Goal: Task Accomplishment & Management: Use online tool/utility

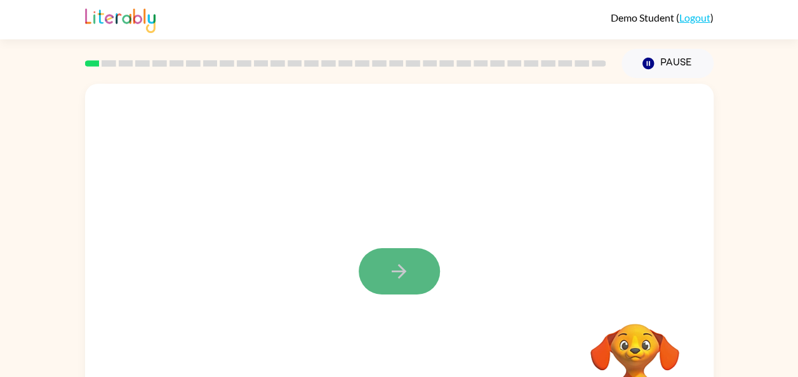
click at [377, 269] on button "button" at bounding box center [399, 271] width 81 height 46
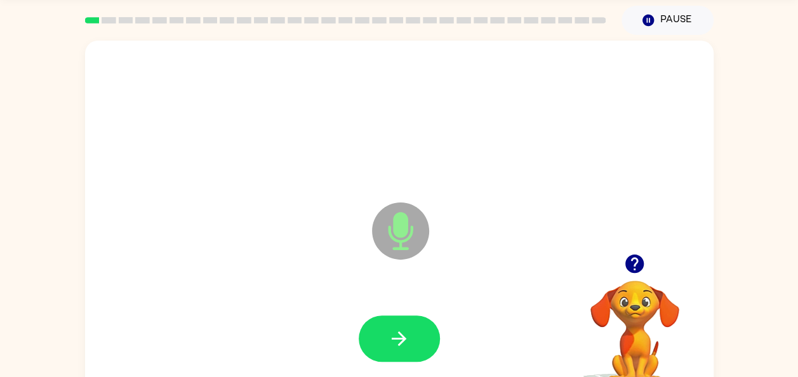
scroll to position [69, 0]
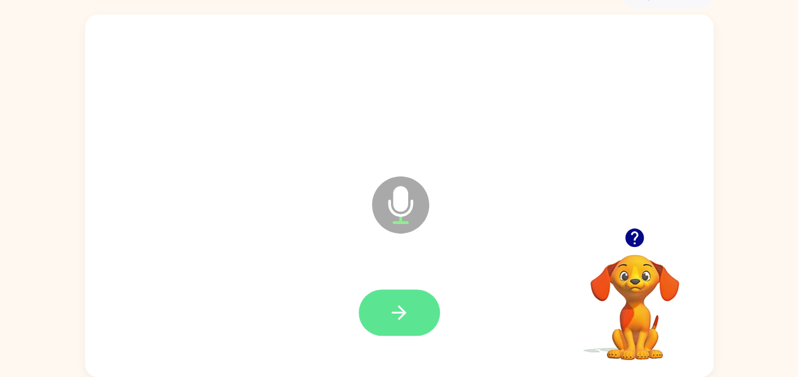
click at [403, 319] on icon "button" at bounding box center [399, 313] width 22 height 22
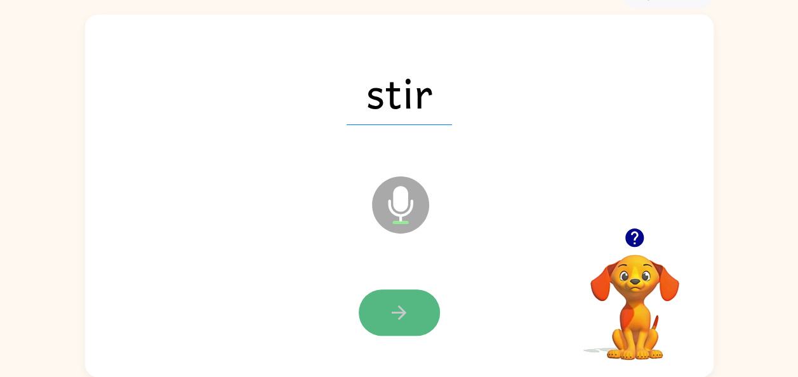
click at [409, 314] on icon "button" at bounding box center [399, 313] width 22 height 22
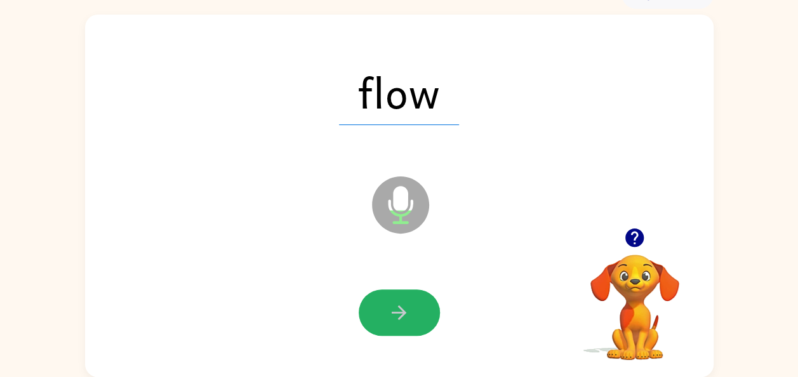
click at [409, 314] on icon "button" at bounding box center [399, 313] width 22 height 22
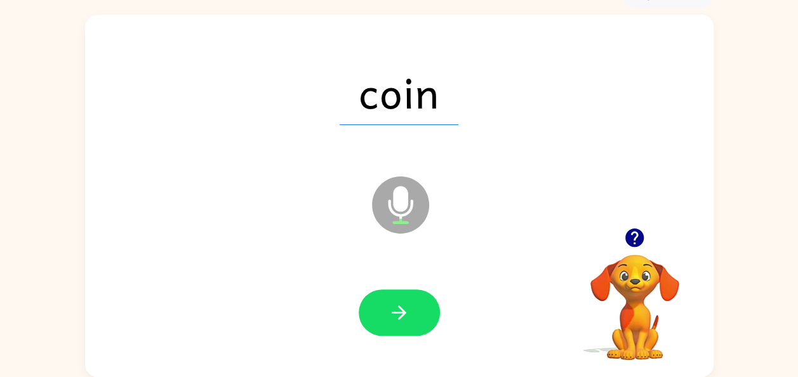
click at [409, 314] on icon "button" at bounding box center [399, 313] width 22 height 22
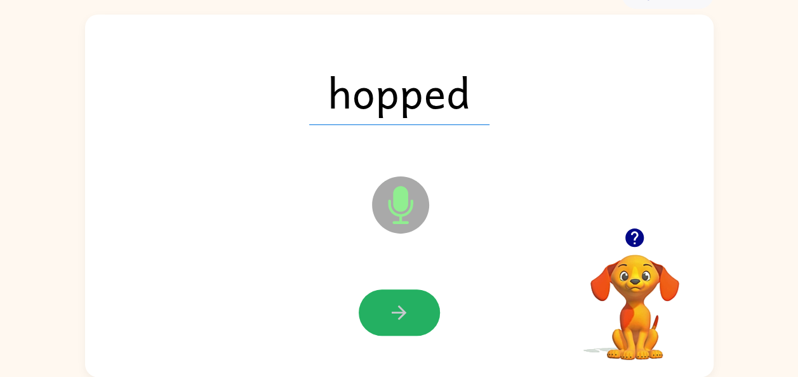
click at [409, 314] on icon "button" at bounding box center [399, 313] width 22 height 22
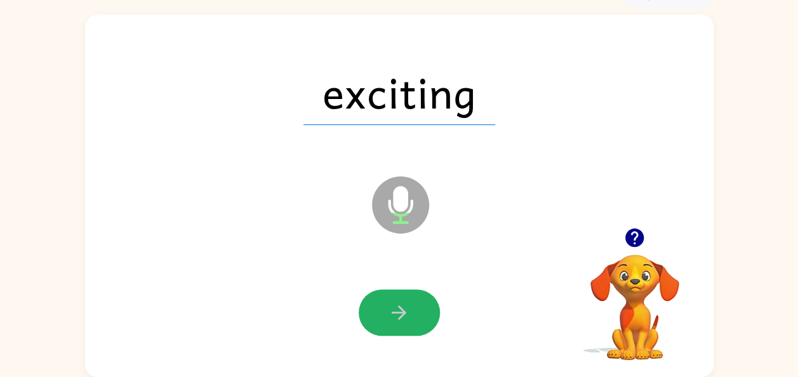
click at [409, 314] on icon "button" at bounding box center [399, 313] width 22 height 22
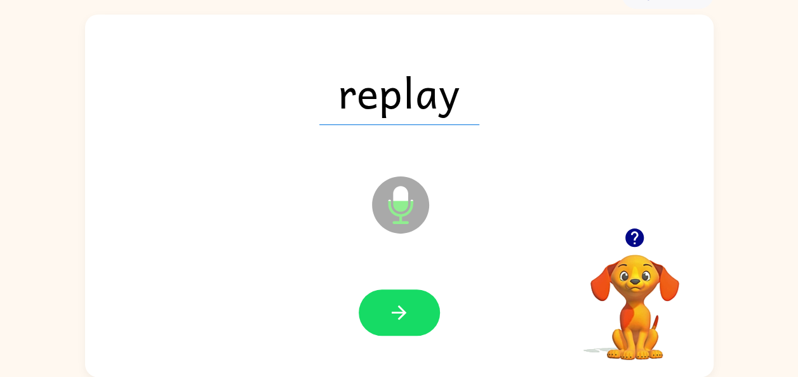
click at [409, 314] on icon "button" at bounding box center [399, 313] width 22 height 22
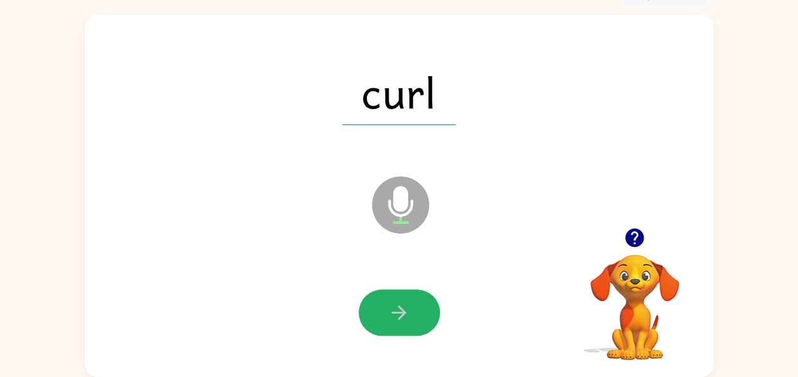
click at [409, 314] on icon "button" at bounding box center [399, 313] width 22 height 22
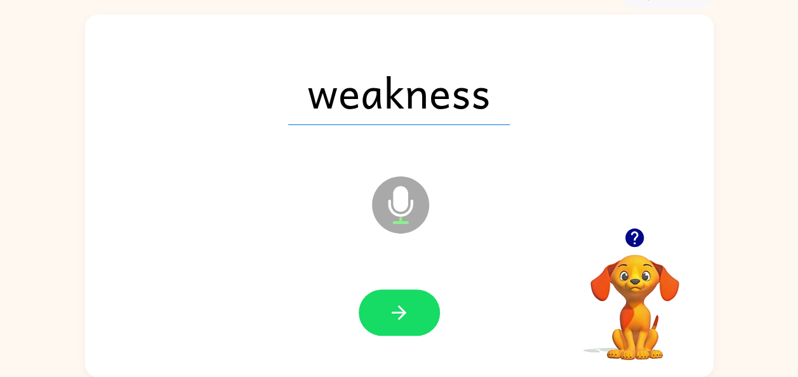
click at [564, 114] on div "weakness" at bounding box center [399, 92] width 603 height 104
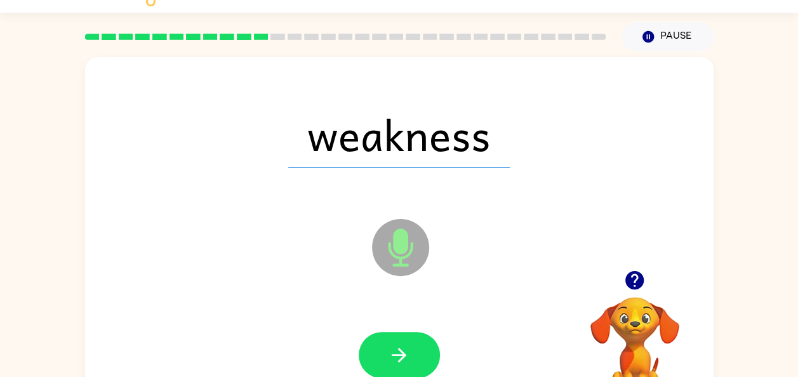
scroll to position [0, 0]
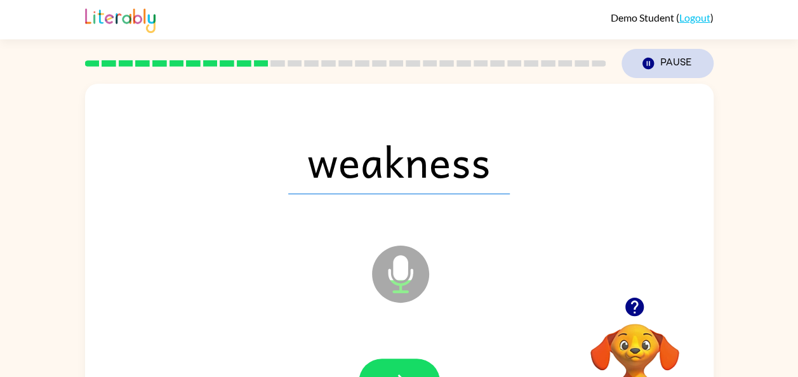
click at [684, 67] on button "Pause Pause" at bounding box center [668, 63] width 92 height 29
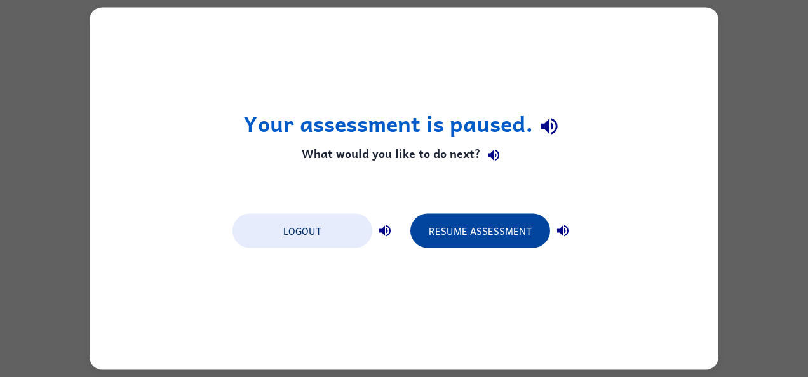
click at [486, 237] on button "Resume Assessment" at bounding box center [480, 231] width 140 height 34
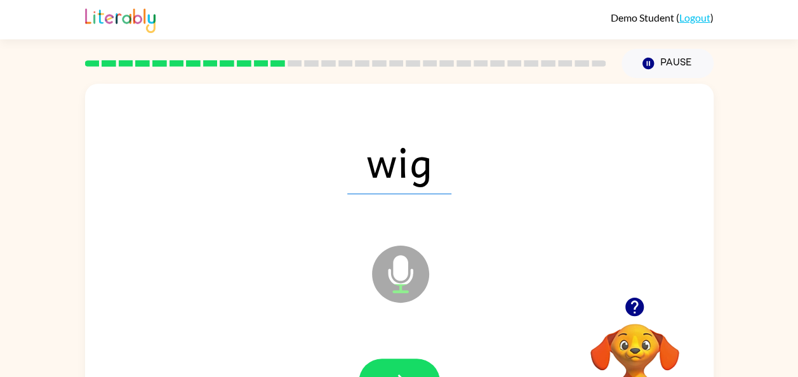
click at [670, 138] on div "wig" at bounding box center [399, 161] width 603 height 104
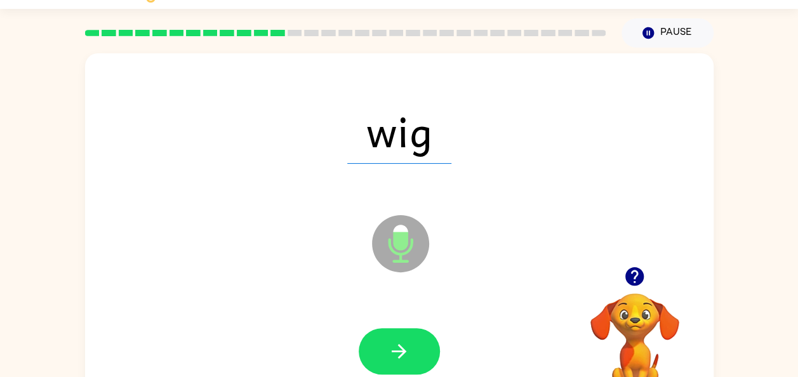
scroll to position [31, 0]
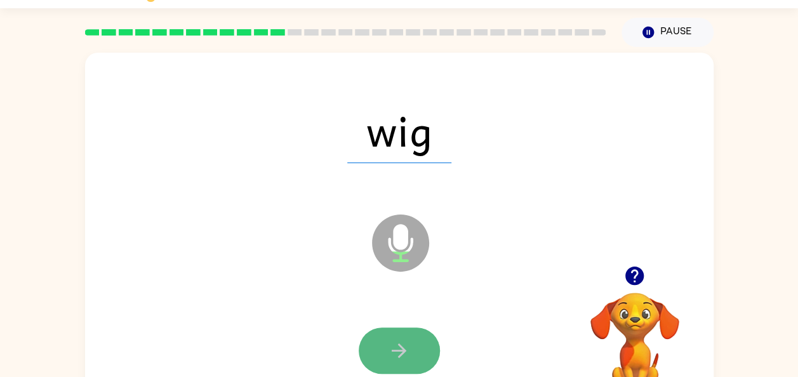
click at [396, 352] on icon "button" at bounding box center [399, 351] width 22 height 22
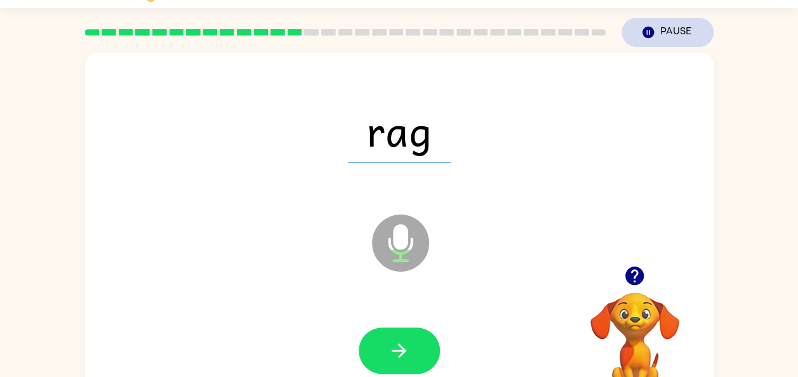
click at [674, 25] on button "Pause Pause" at bounding box center [668, 32] width 92 height 29
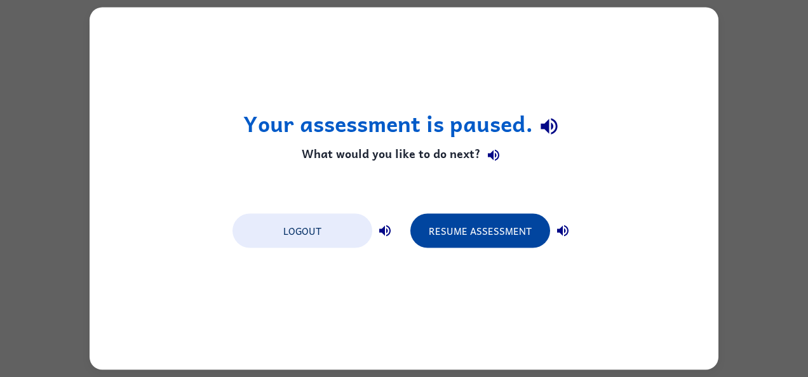
click at [507, 229] on button "Resume Assessment" at bounding box center [480, 231] width 140 height 34
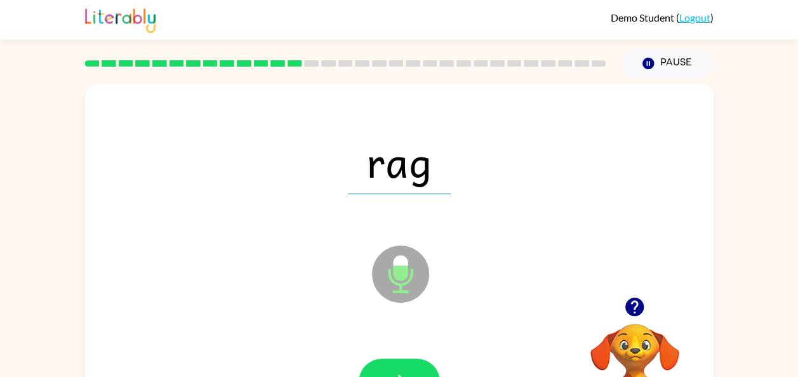
scroll to position [18, 0]
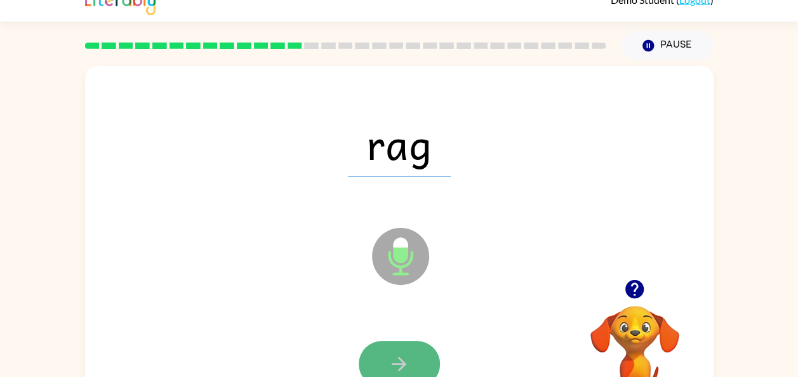
click at [415, 368] on button "button" at bounding box center [399, 364] width 81 height 46
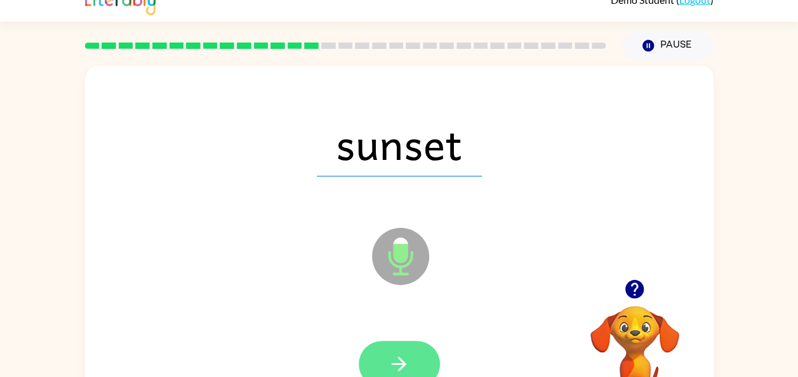
click at [413, 363] on button "button" at bounding box center [399, 364] width 81 height 46
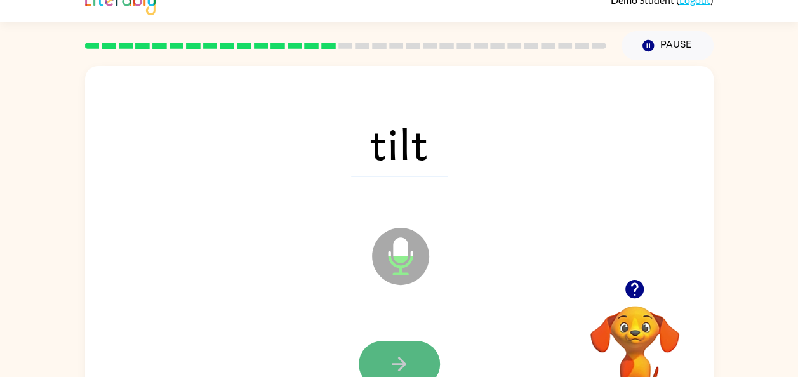
click at [409, 359] on icon "button" at bounding box center [399, 364] width 22 height 22
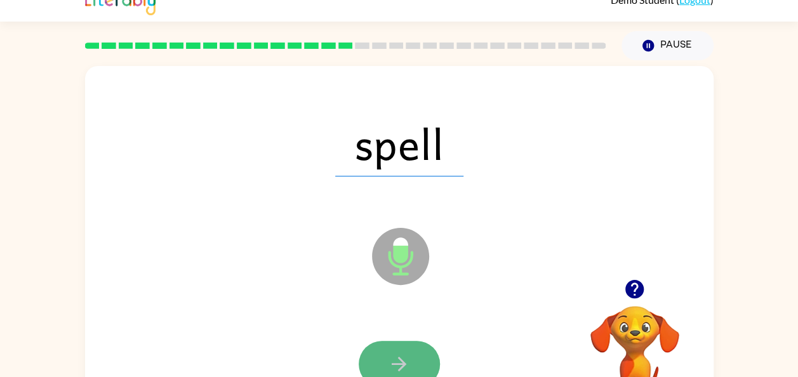
click at [394, 356] on icon "button" at bounding box center [399, 364] width 22 height 22
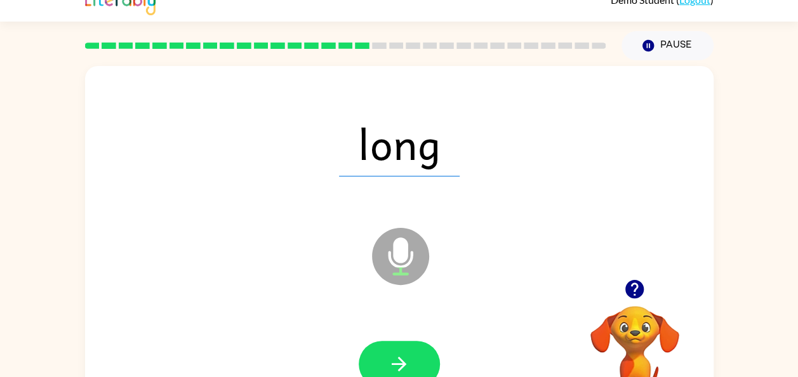
click at [394, 356] on icon "button" at bounding box center [399, 364] width 22 height 22
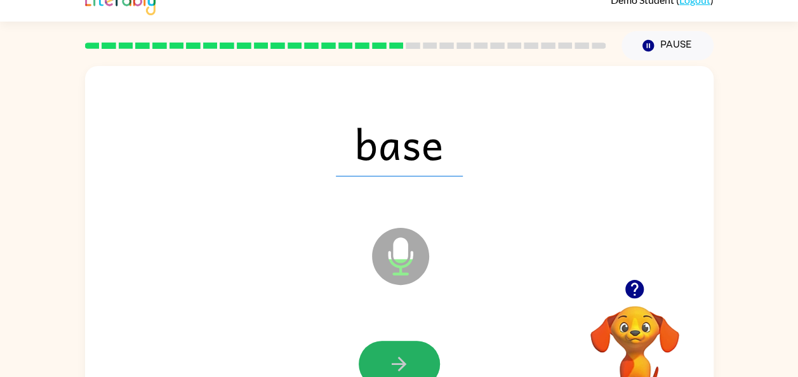
click at [394, 356] on icon "button" at bounding box center [399, 364] width 22 height 22
click at [401, 360] on icon "button" at bounding box center [399, 364] width 15 height 15
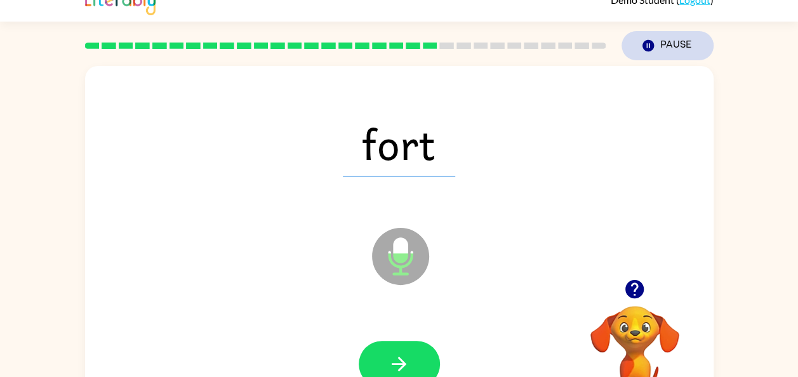
click at [681, 57] on button "Pause Pause" at bounding box center [668, 45] width 92 height 29
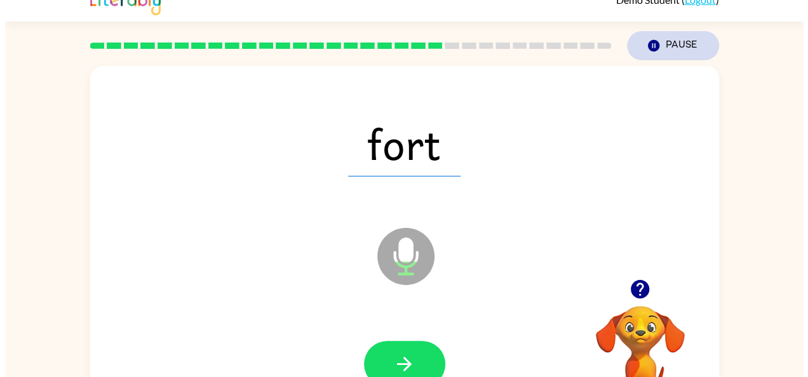
scroll to position [0, 0]
